Goal: Task Accomplishment & Management: Manage account settings

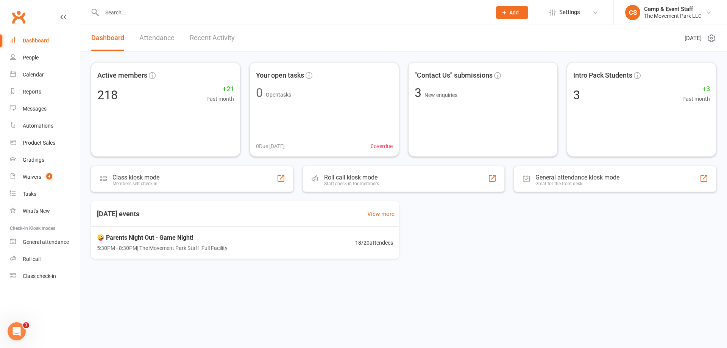
click at [152, 9] on input "text" at bounding box center [293, 12] width 386 height 11
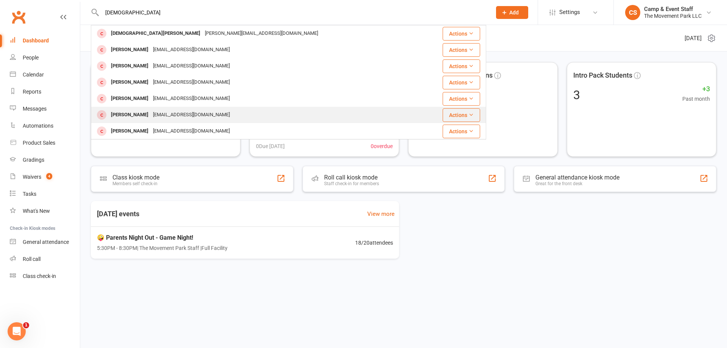
type input "[DEMOGRAPHIC_DATA]"
click at [163, 118] on div "[EMAIL_ADDRESS][DOMAIN_NAME]" at bounding box center [191, 114] width 81 height 11
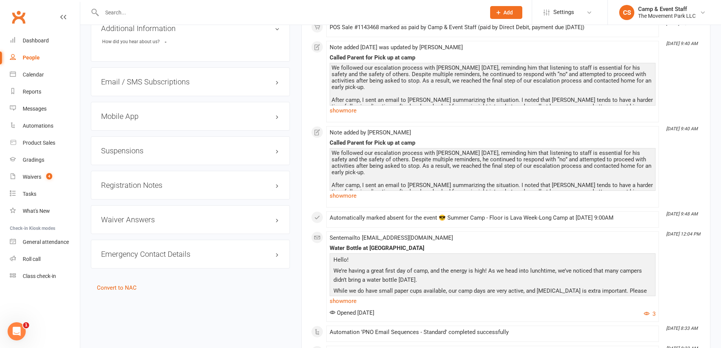
scroll to position [795, 0]
click at [187, 248] on div "Emergency Contact Details edit" at bounding box center [190, 253] width 199 height 29
click at [222, 249] on h3 "Emergency Contact Details edit" at bounding box center [190, 253] width 179 height 8
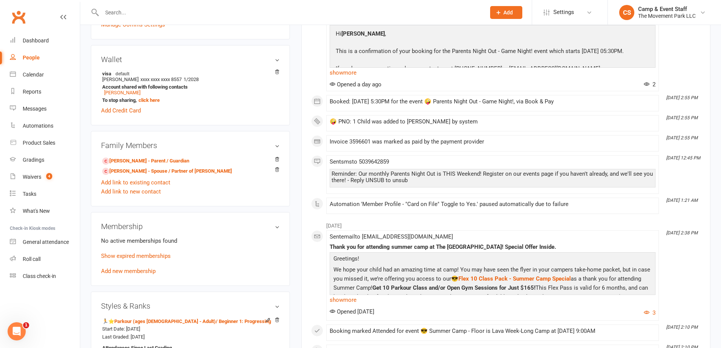
scroll to position [265, 0]
